Goal: Find contact information: Obtain details needed to contact an individual or organization

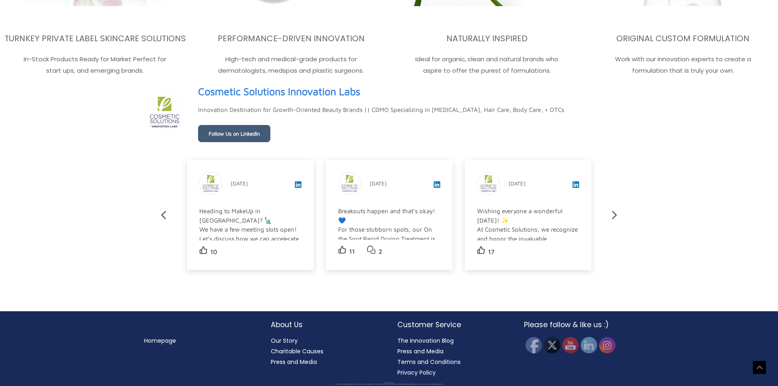
scroll to position [1449, 0]
click at [278, 338] on link "Our Story" at bounding box center [284, 341] width 27 height 8
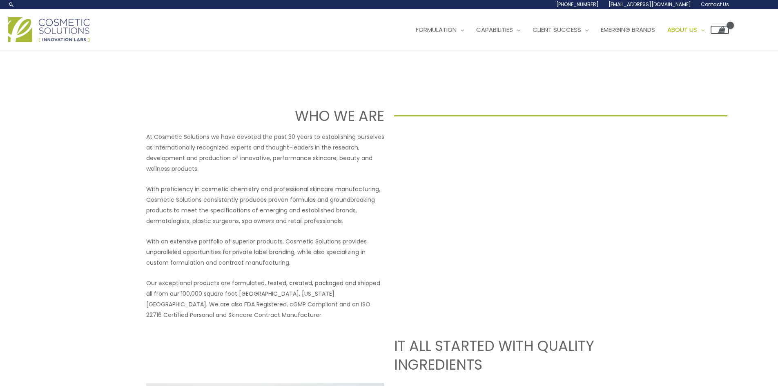
click at [718, 7] on span "Contact Us" at bounding box center [715, 4] width 28 height 7
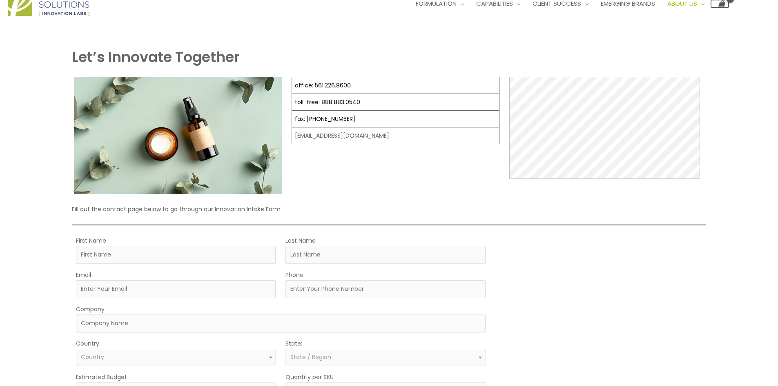
scroll to position [41, 0]
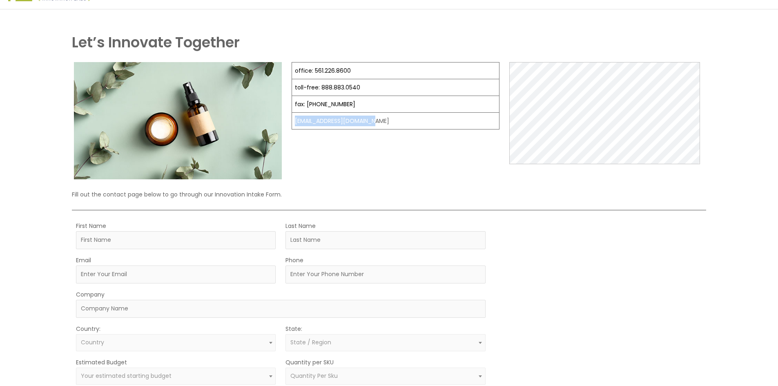
drag, startPoint x: 374, startPoint y: 123, endPoint x: 292, endPoint y: 123, distance: 82.1
click at [292, 123] on td "[EMAIL_ADDRESS][DOMAIN_NAME]" at bounding box center [396, 121] width 208 height 17
copy td "[EMAIL_ADDRESS][DOMAIN_NAME]"
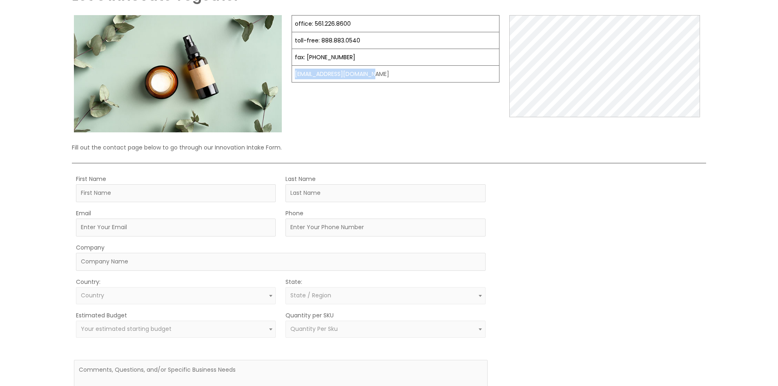
scroll to position [0, 0]
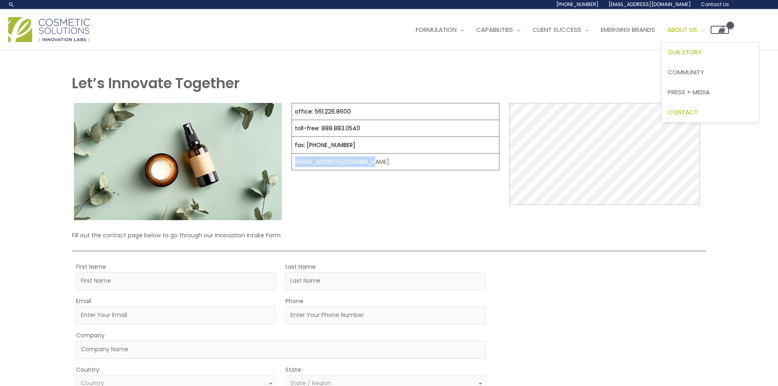
click at [706, 57] on link "Our Story" at bounding box center [710, 52] width 97 height 20
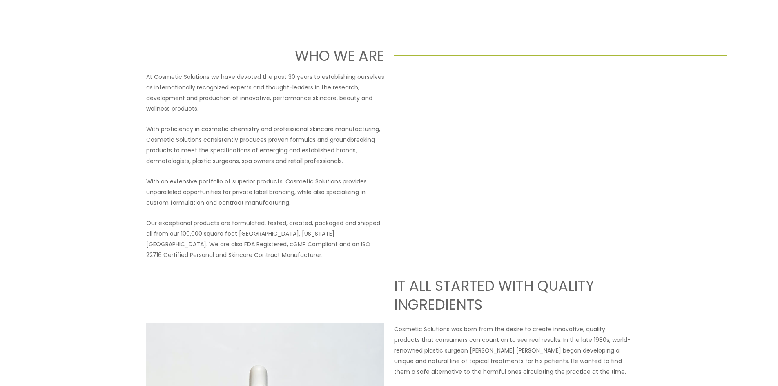
scroll to position [82, 0]
